Goal: Task Accomplishment & Management: Manage account settings

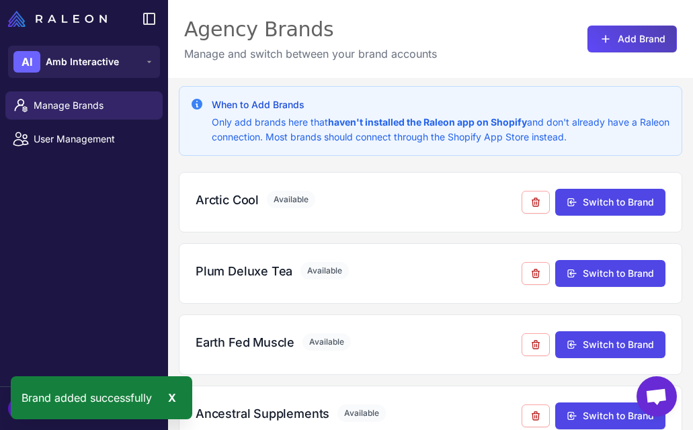
scroll to position [460, 0]
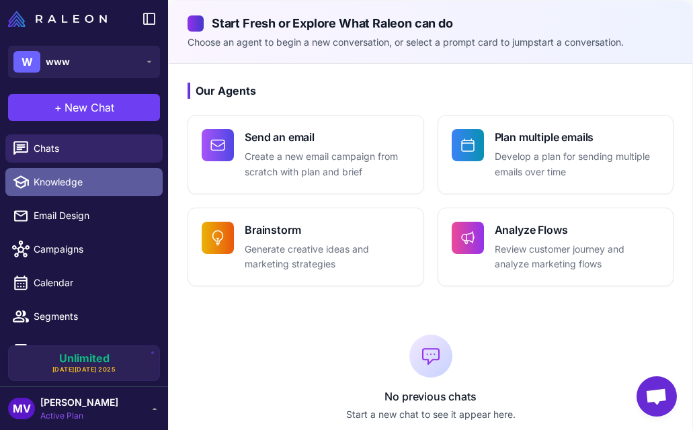
click at [96, 173] on link "Knowledge" at bounding box center [83, 182] width 157 height 28
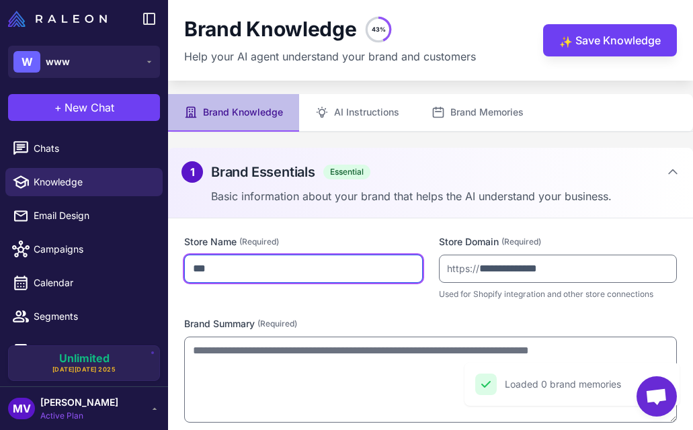
click at [258, 270] on input "***" at bounding box center [303, 269] width 239 height 28
click at [257, 270] on input "***" at bounding box center [303, 269] width 239 height 28
type input "******"
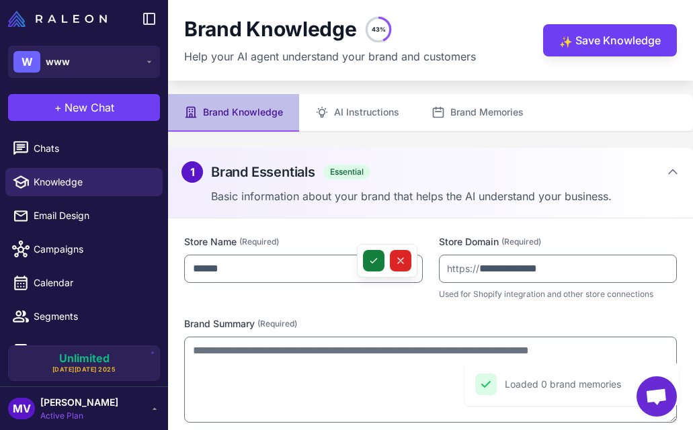
click at [373, 260] on icon at bounding box center [374, 261] width 11 height 11
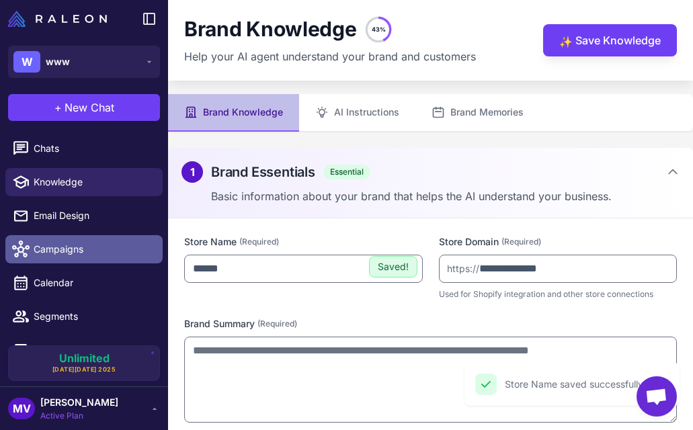
scroll to position [58, 0]
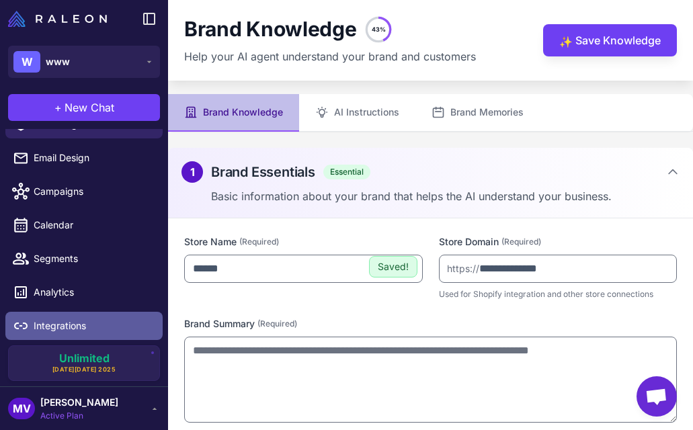
click at [70, 338] on link "Integrations" at bounding box center [83, 326] width 157 height 28
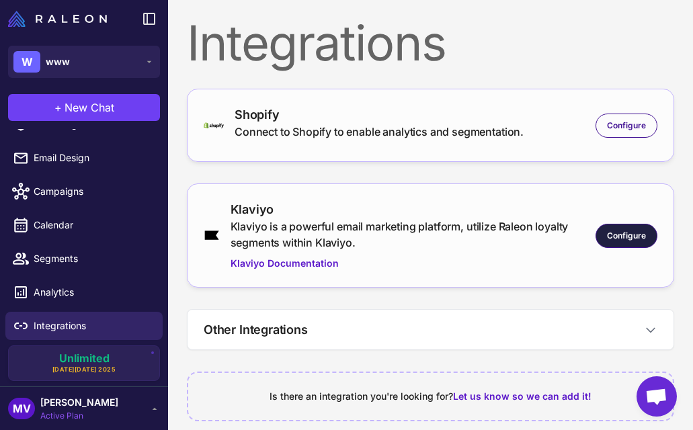
click at [635, 240] on span "Configure" at bounding box center [626, 236] width 39 height 12
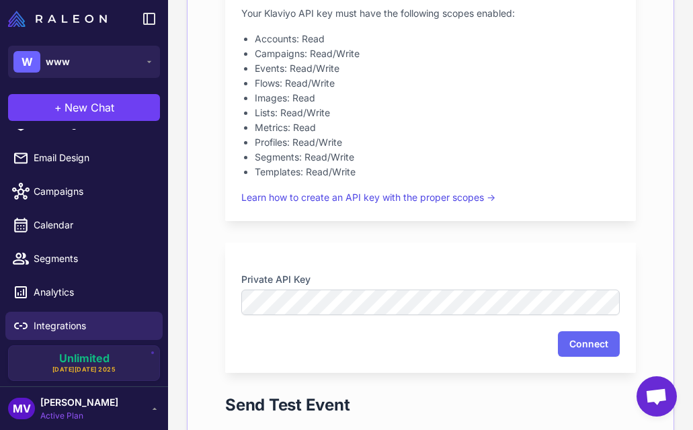
scroll to position [389, 0]
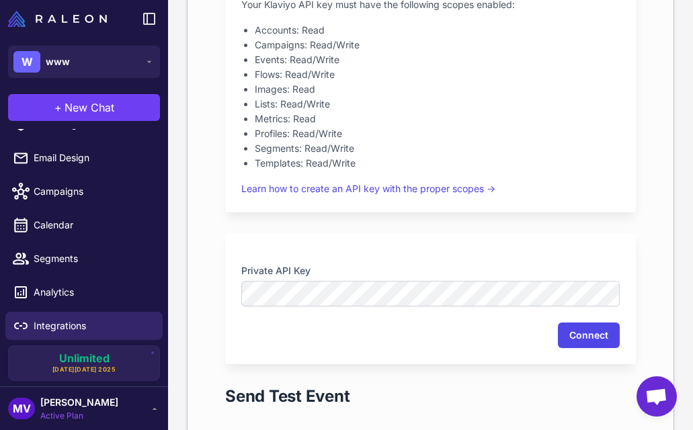
click at [586, 335] on button "Connect" at bounding box center [589, 336] width 62 height 26
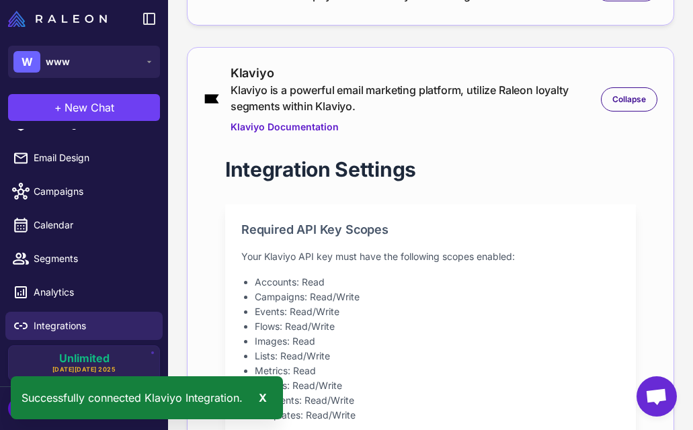
scroll to position [0, 0]
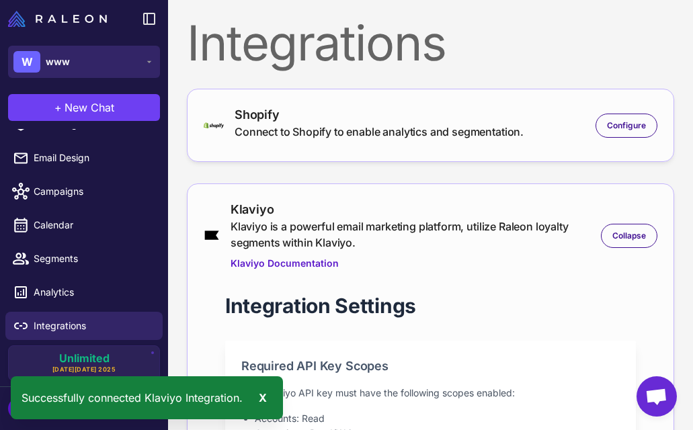
click at [130, 63] on button "W www" at bounding box center [84, 62] width 152 height 32
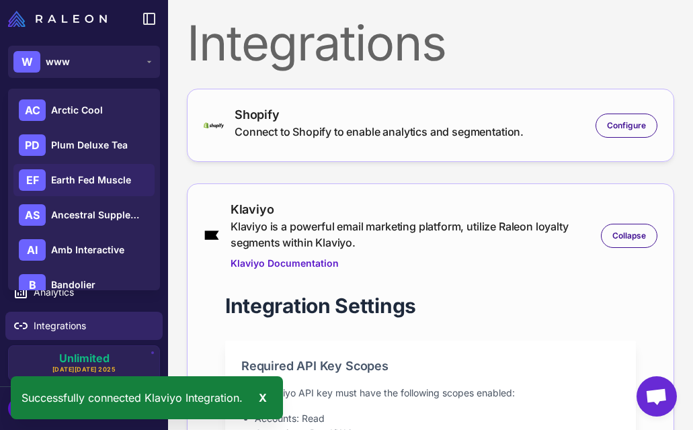
scroll to position [159, 0]
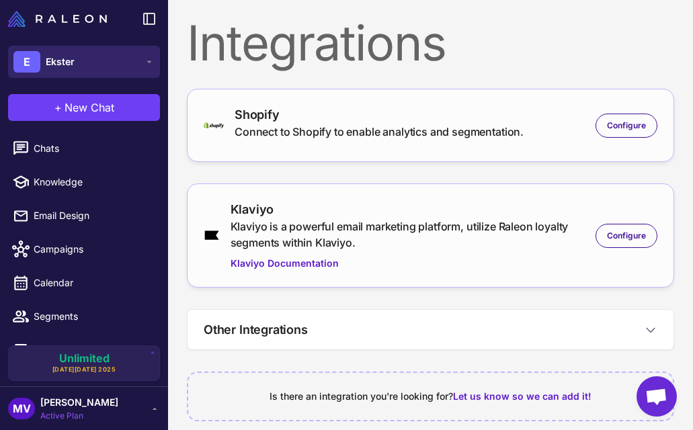
click at [145, 65] on icon at bounding box center [149, 61] width 11 height 11
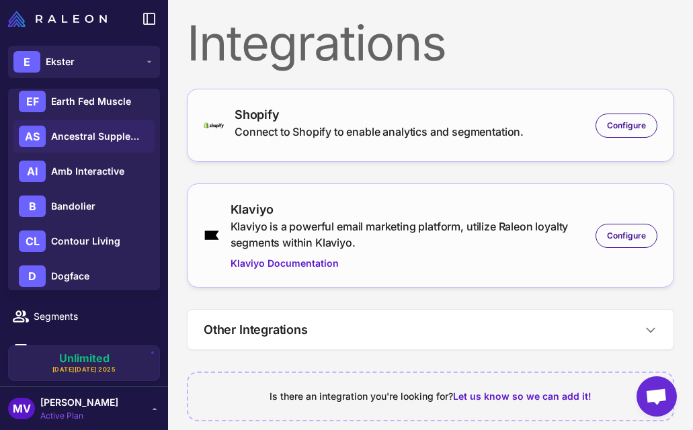
scroll to position [159, 0]
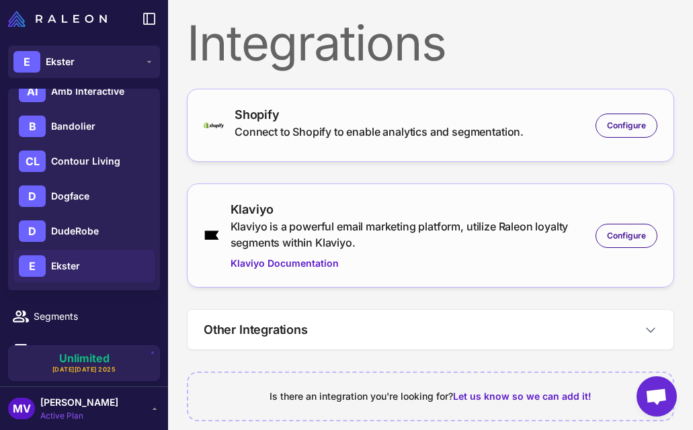
click at [221, 309] on div "Other Integrations Slack Get automated weekly reports delivered to your Slack w…" at bounding box center [431, 329] width 488 height 41
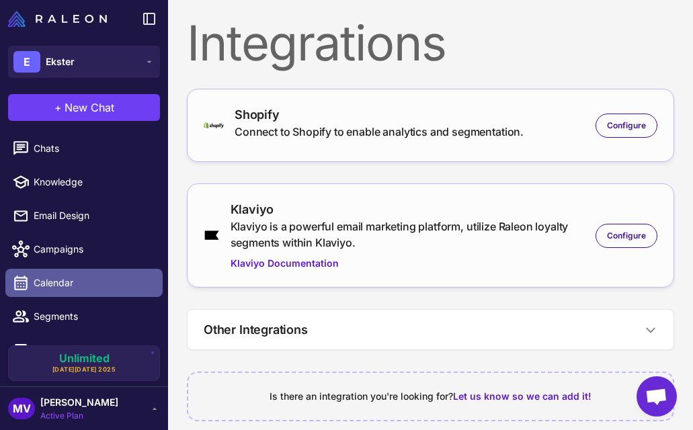
scroll to position [58, 0]
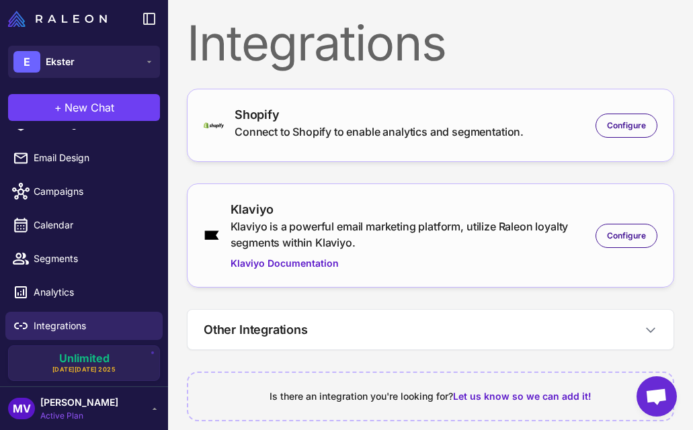
click at [150, 403] on div "MV Michelle Veralli Active Plan" at bounding box center [84, 408] width 152 height 27
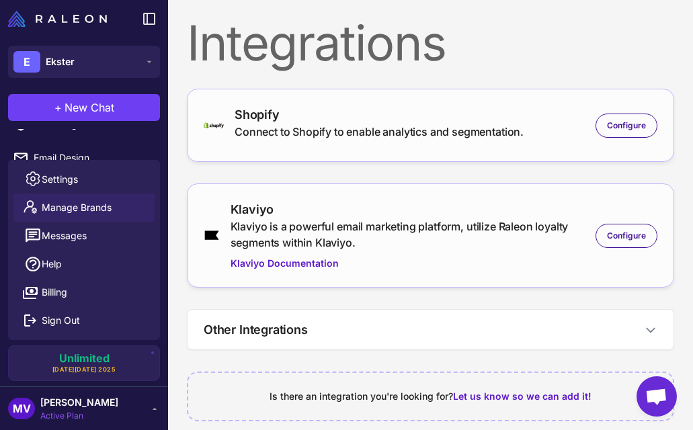
click at [109, 207] on span "Manage Brands" at bounding box center [77, 207] width 70 height 15
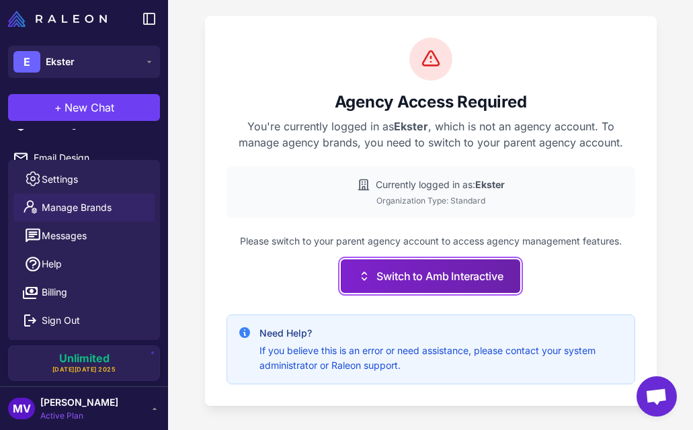
click at [433, 280] on button "Switch to Amb Interactive" at bounding box center [430, 277] width 179 height 34
